Goal: Information Seeking & Learning: Compare options

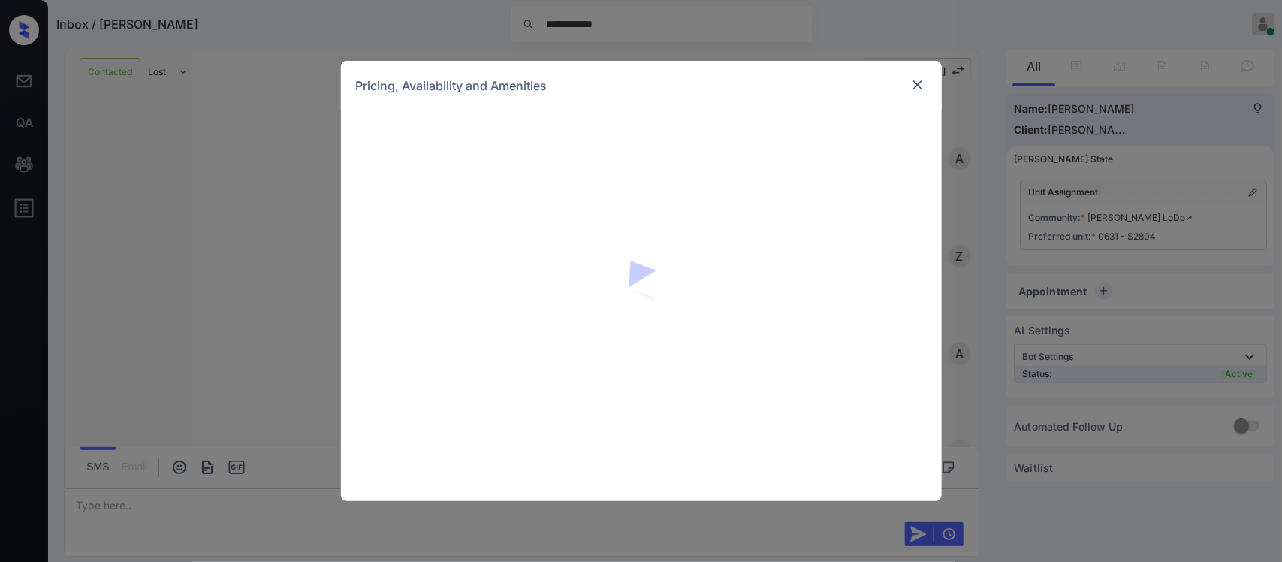
scroll to position [2182, 0]
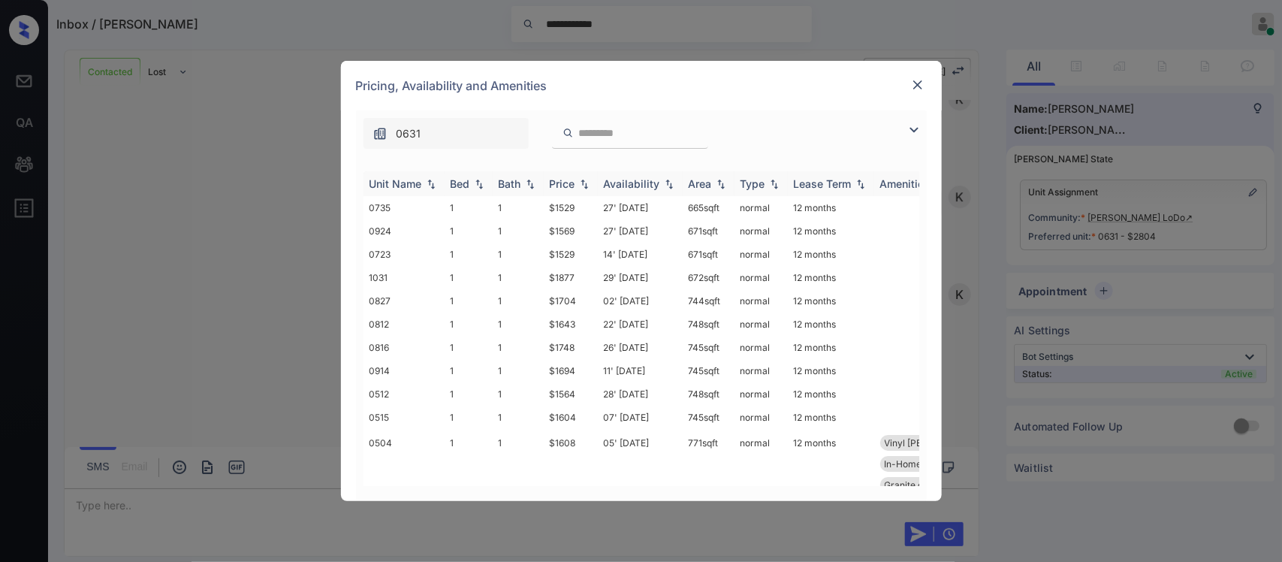
click at [579, 193] on th "Price" at bounding box center [571, 183] width 54 height 25
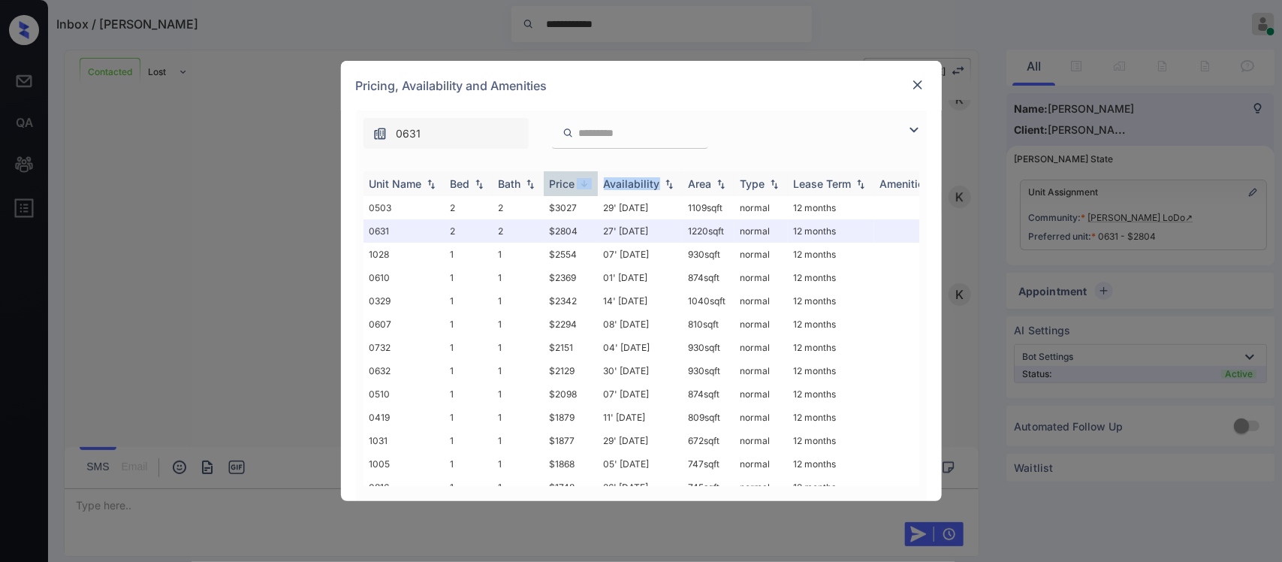
click at [579, 193] on th "Price" at bounding box center [571, 183] width 54 height 25
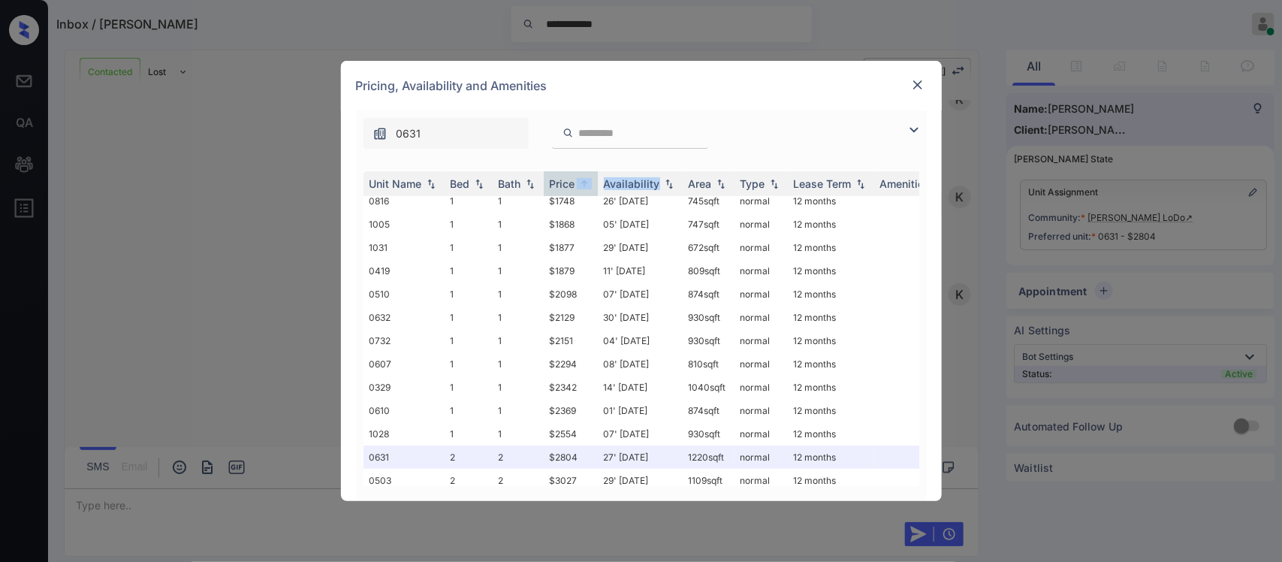
scroll to position [0, 0]
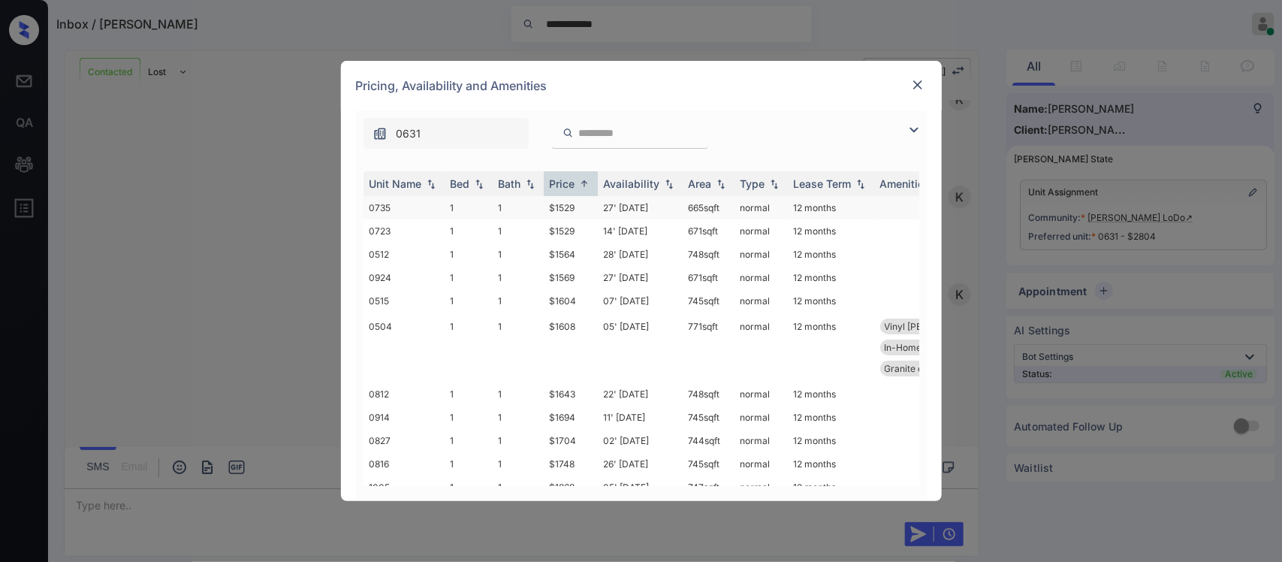
click at [568, 212] on td "$1529" at bounding box center [571, 207] width 54 height 23
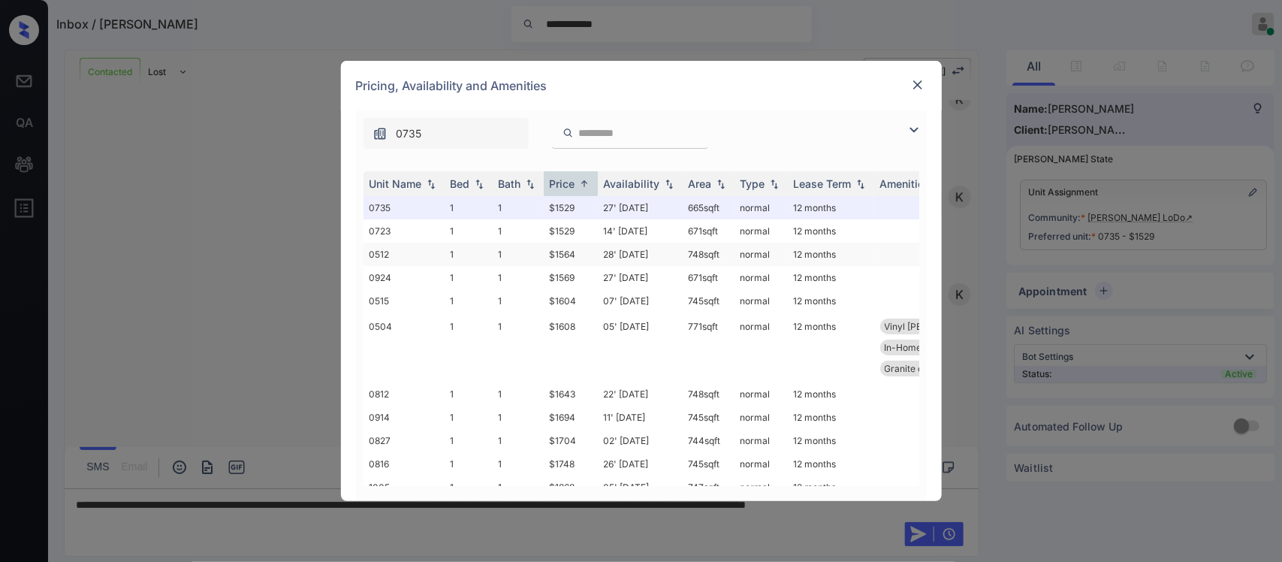
click at [595, 254] on td "$1564" at bounding box center [571, 254] width 54 height 23
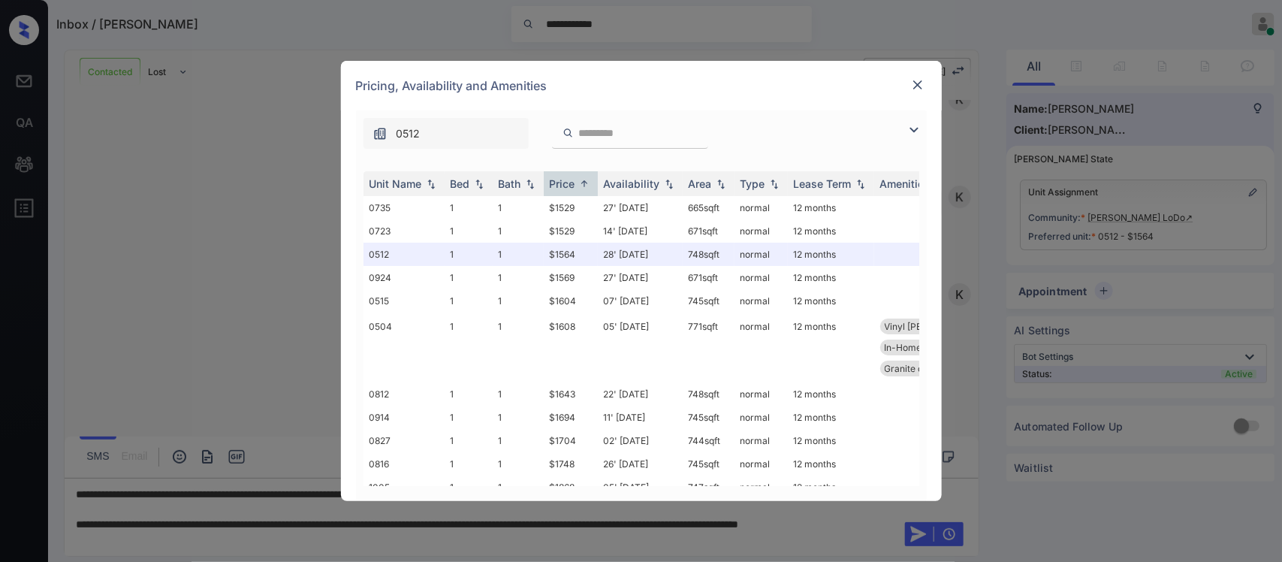
scroll to position [30, 0]
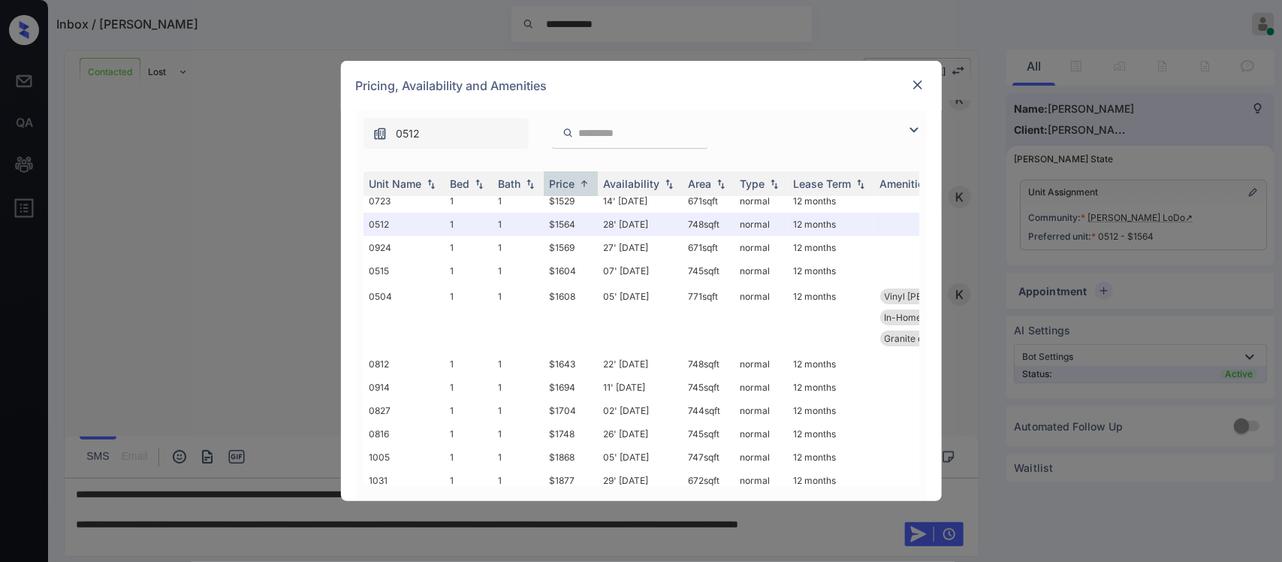
click at [912, 92] on img at bounding box center [917, 84] width 15 height 15
